Goal: Transaction & Acquisition: Subscribe to service/newsletter

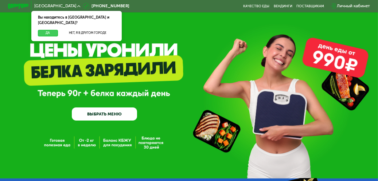
click at [52, 30] on button "Да" at bounding box center [48, 33] width 20 height 7
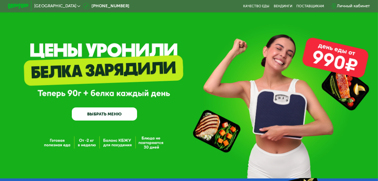
click at [98, 114] on link "ВЫБРАТЬ МЕНЮ" at bounding box center [104, 113] width 65 height 13
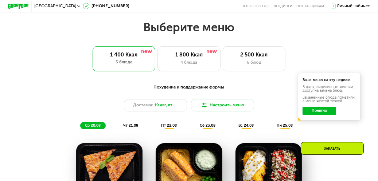
scroll to position [241, 0]
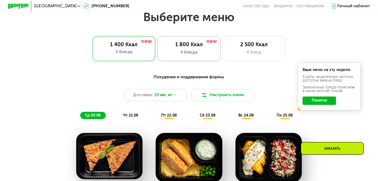
click at [222, 59] on div "1 800 Ккал 4 блюда" at bounding box center [253, 48] width 63 height 25
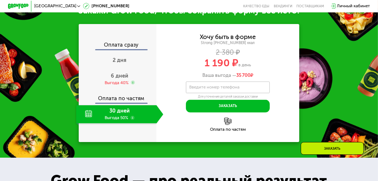
scroll to position [605, 0]
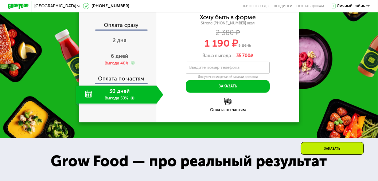
click at [119, 102] on div "30 дней Выгода 50%" at bounding box center [116, 95] width 80 height 18
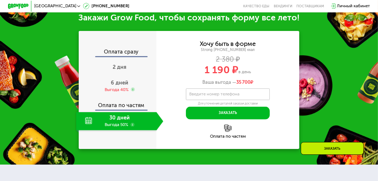
scroll to position [569, 0]
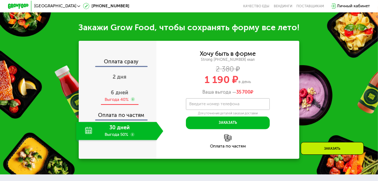
click at [116, 103] on div "Выгода 40%" at bounding box center [116, 100] width 24 height 6
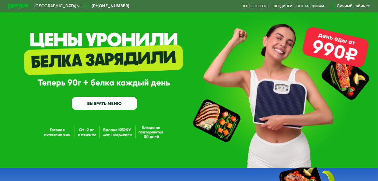
scroll to position [0, 0]
